Goal: Find specific page/section: Find specific page/section

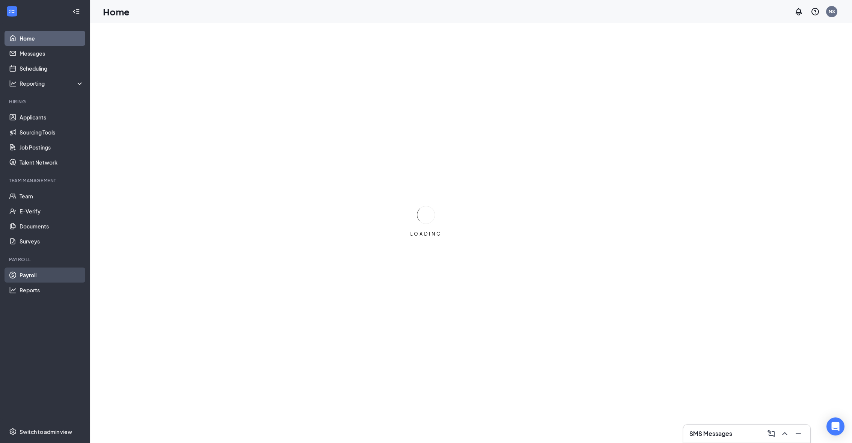
click at [27, 272] on link "Payroll" at bounding box center [52, 274] width 64 height 15
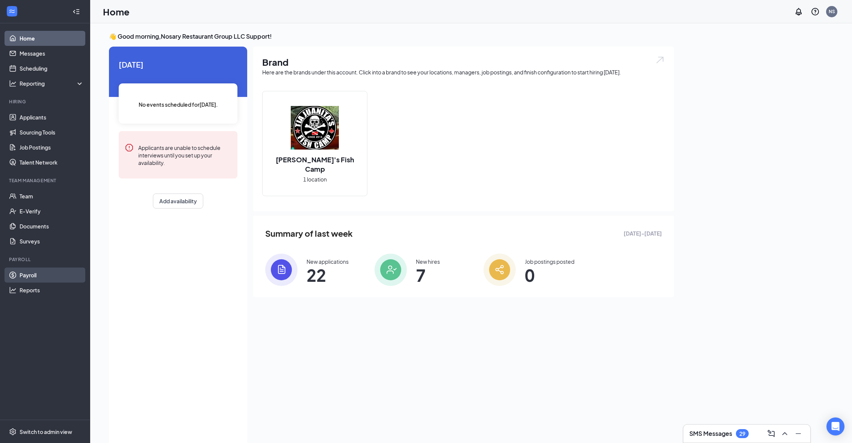
click at [34, 276] on link "Payroll" at bounding box center [52, 274] width 64 height 15
